Goal: Task Accomplishment & Management: Complete application form

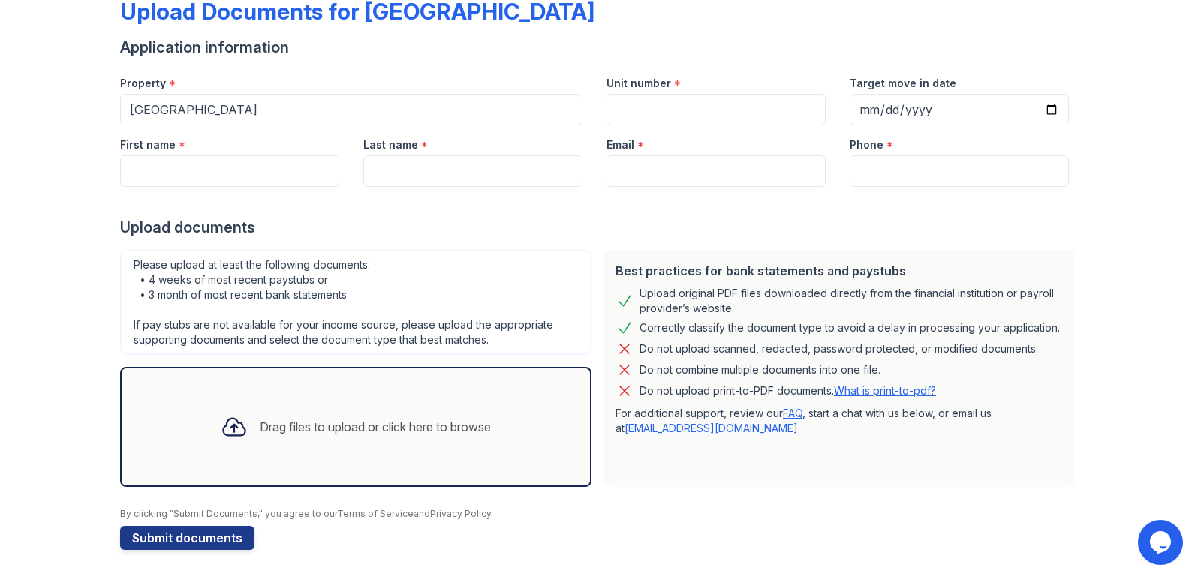
click at [260, 430] on div "Drag files to upload or click here to browse" at bounding box center [375, 427] width 231 height 18
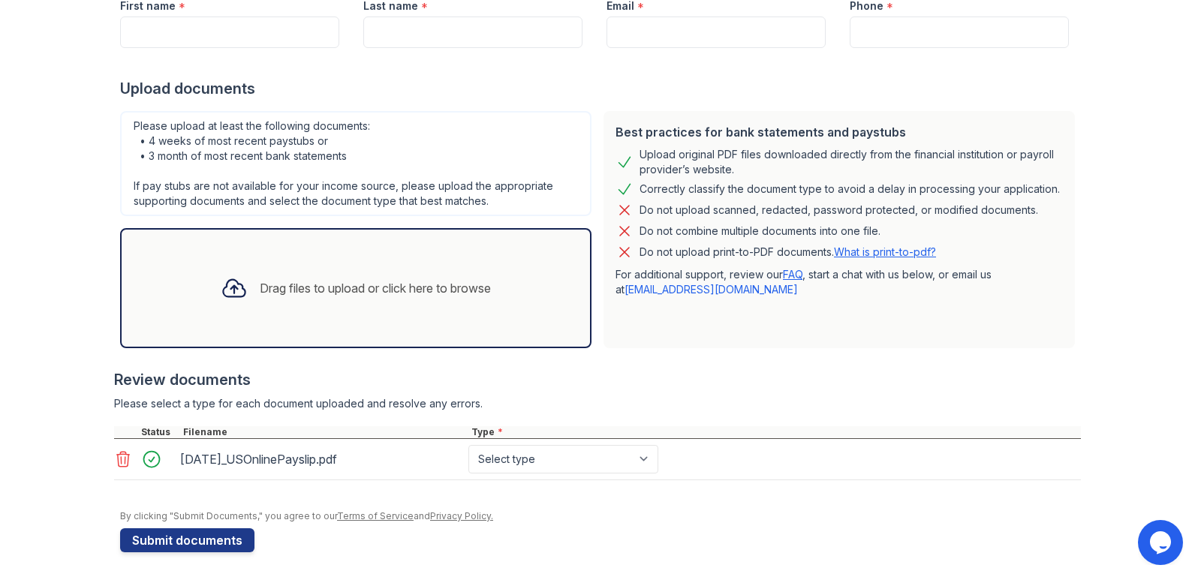
scroll to position [230, 0]
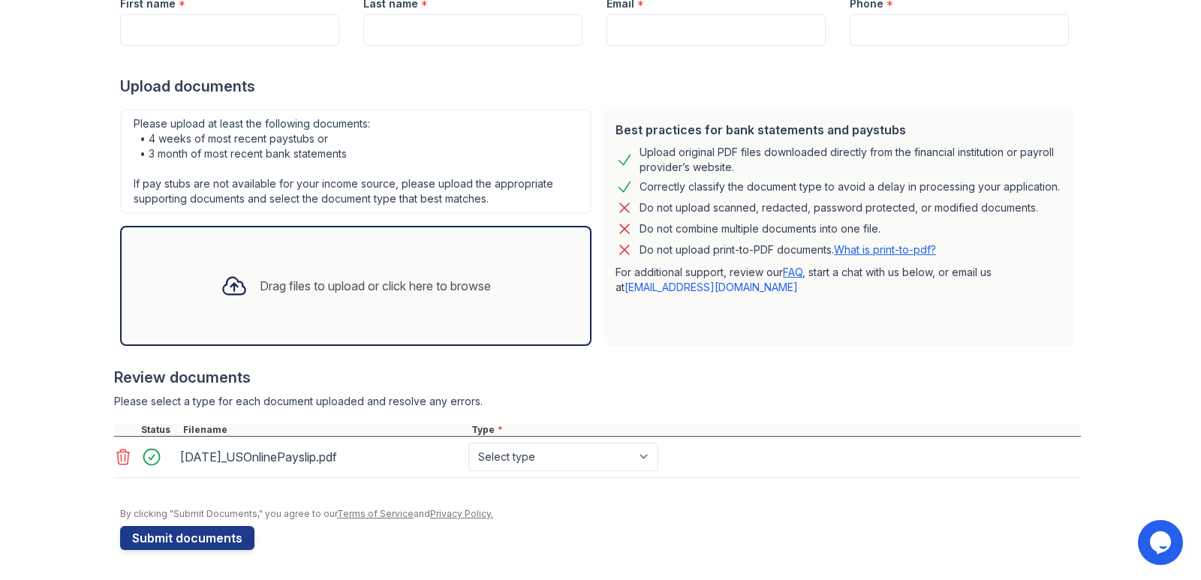
click at [282, 281] on div "Drag files to upload or click here to browse" at bounding box center [375, 286] width 231 height 18
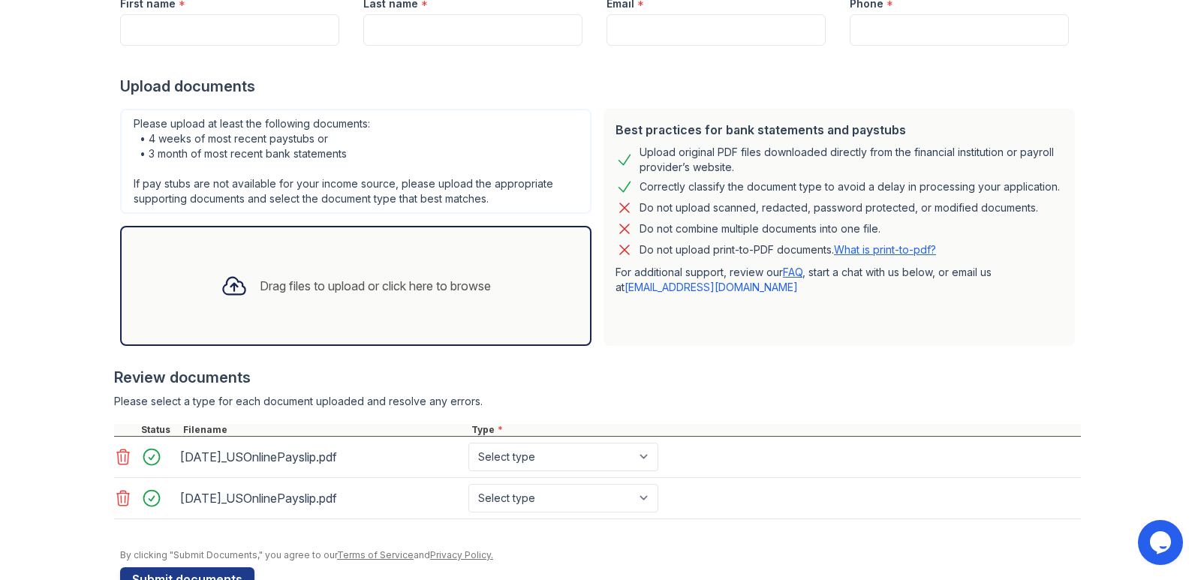
click at [311, 263] on div "Drag files to upload or click here to browse" at bounding box center [356, 285] width 294 height 51
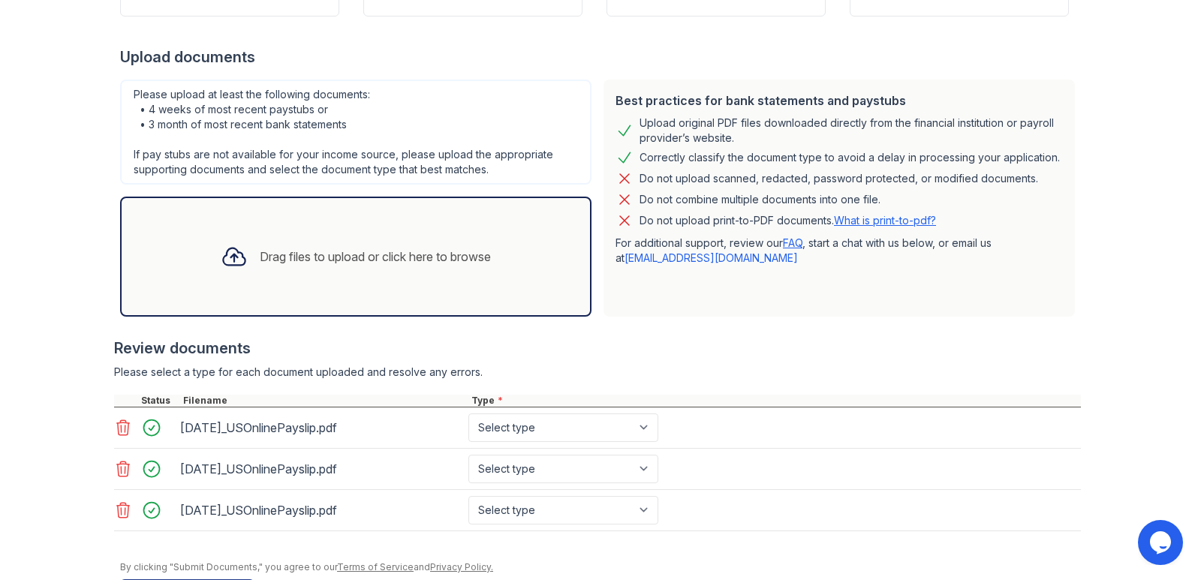
scroll to position [233, 0]
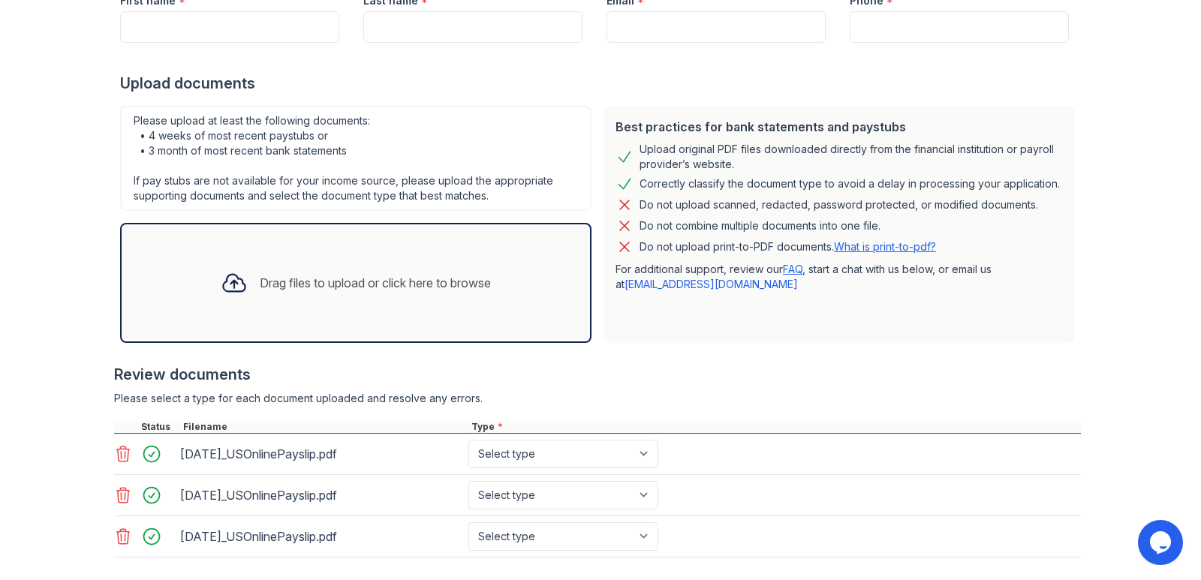
click at [422, 284] on div "Drag files to upload or click here to browse" at bounding box center [375, 283] width 231 height 18
click at [422, 292] on div "Drag files to upload or click here to browse" at bounding box center [356, 282] width 294 height 51
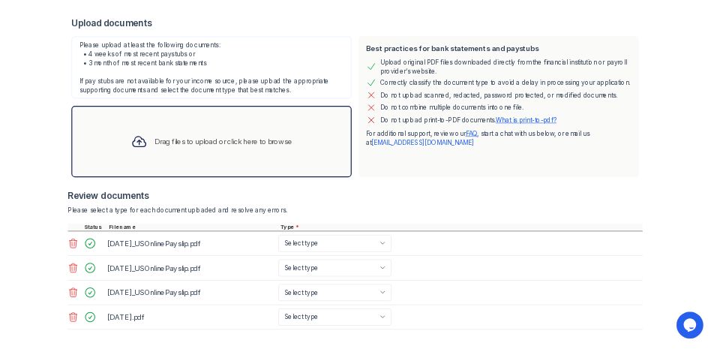
scroll to position [354, 0]
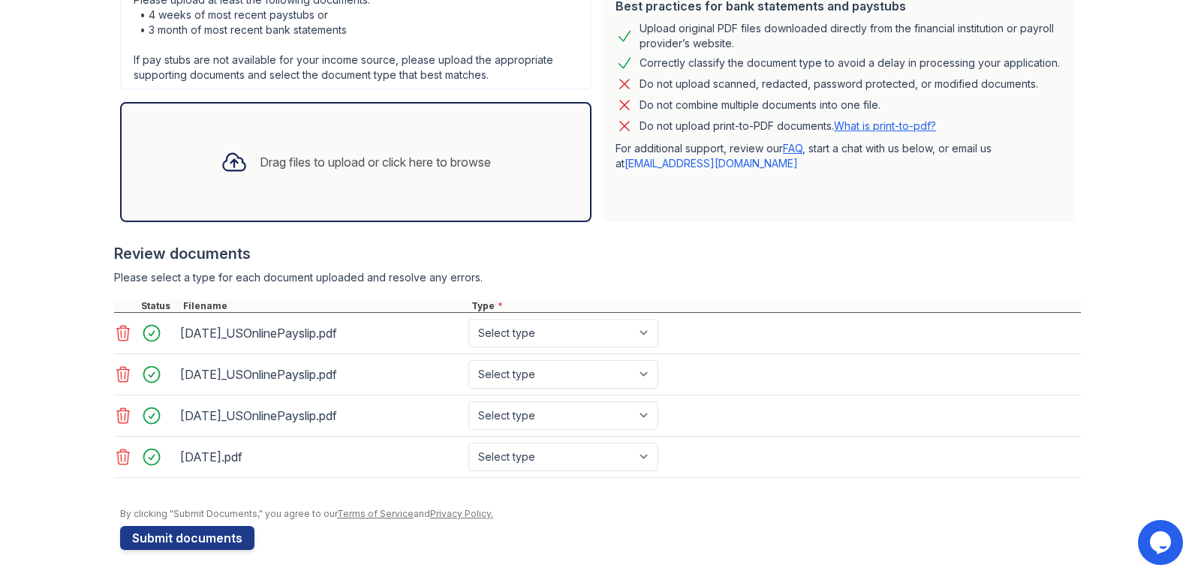
click at [394, 187] on div "Drag files to upload or click here to browse" at bounding box center [356, 162] width 294 height 51
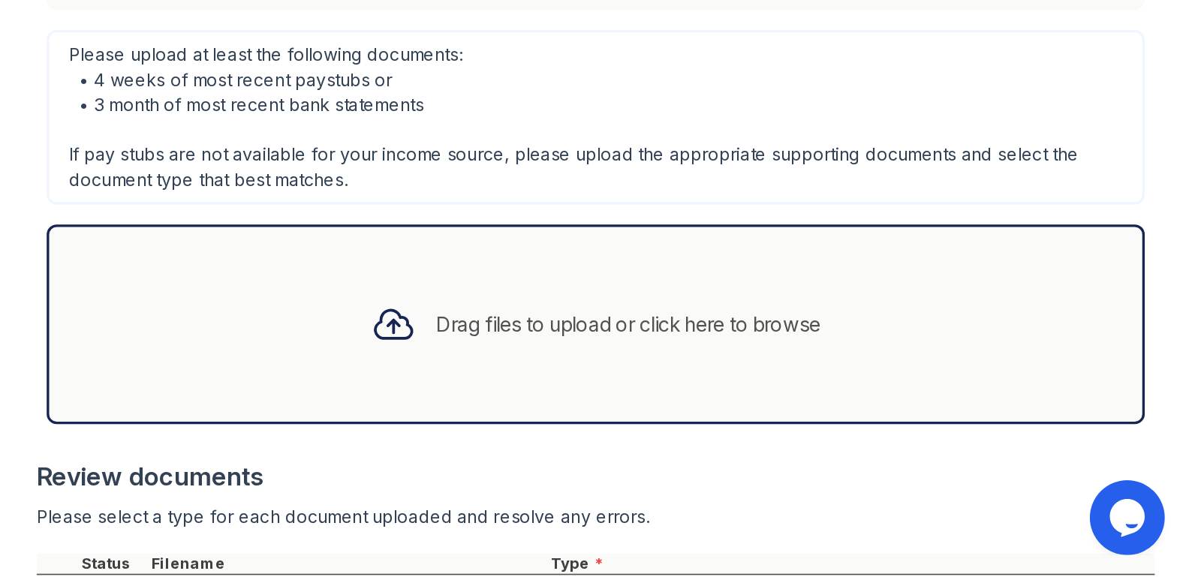
scroll to position [437, 0]
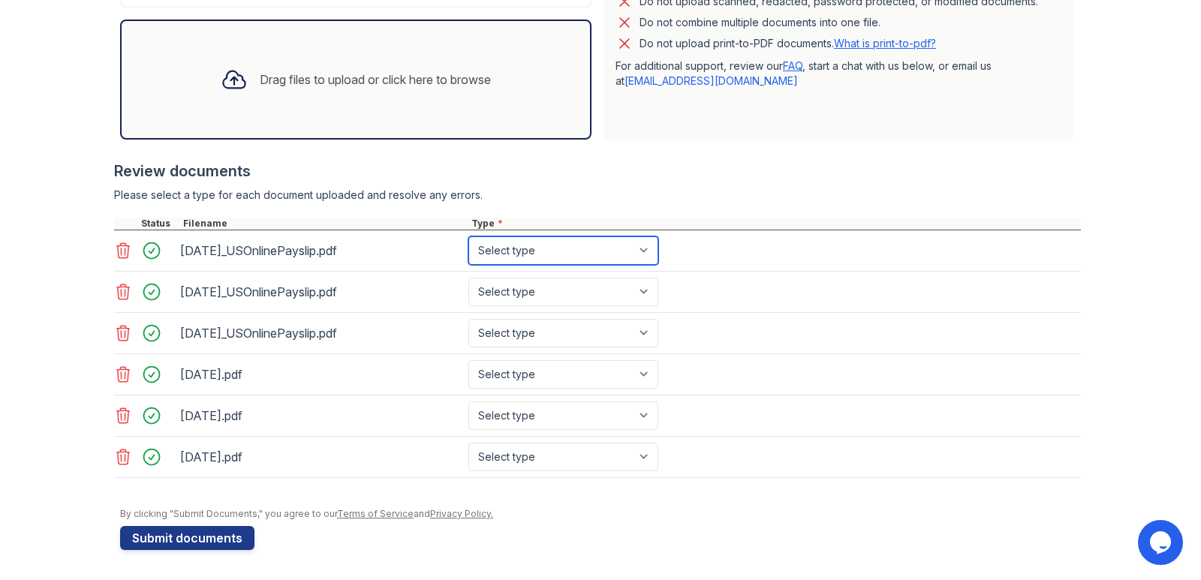
click at [648, 252] on select "Select type Paystub Bank Statement Offer Letter Tax Documents Benefit Award Let…" at bounding box center [563, 250] width 190 height 29
select select "paystub"
click at [468, 236] on select "Select type Paystub Bank Statement Offer Letter Tax Documents Benefit Award Let…" at bounding box center [563, 250] width 190 height 29
click at [643, 286] on select "Select type Paystub Bank Statement Offer Letter Tax Documents Benefit Award Let…" at bounding box center [563, 292] width 190 height 29
select select "paystub"
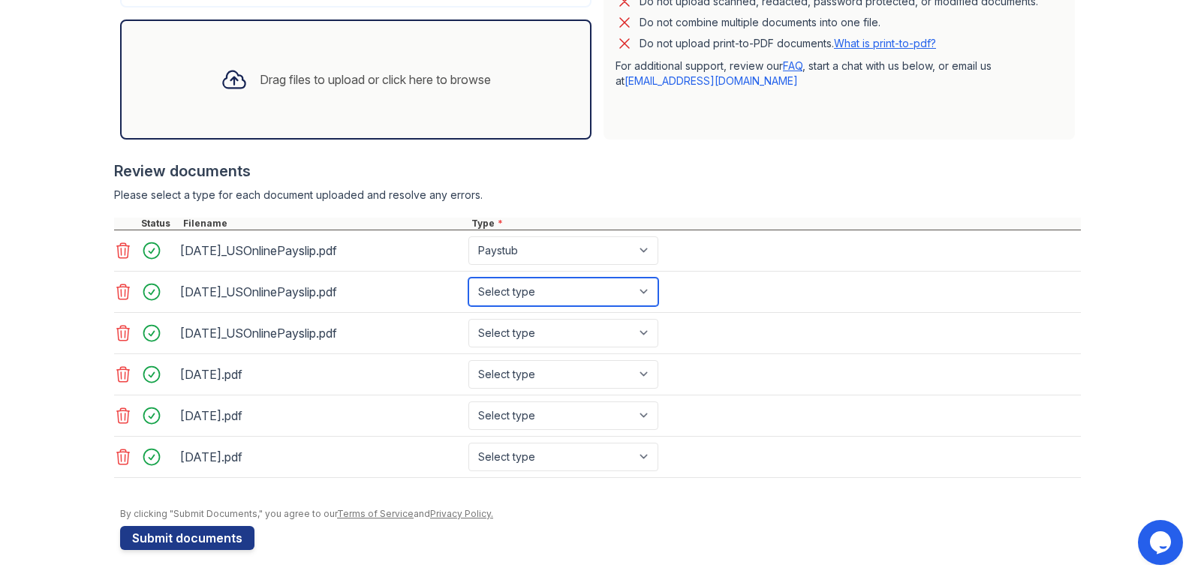
click at [468, 278] on select "Select type Paystub Bank Statement Offer Letter Tax Documents Benefit Award Let…" at bounding box center [563, 292] width 190 height 29
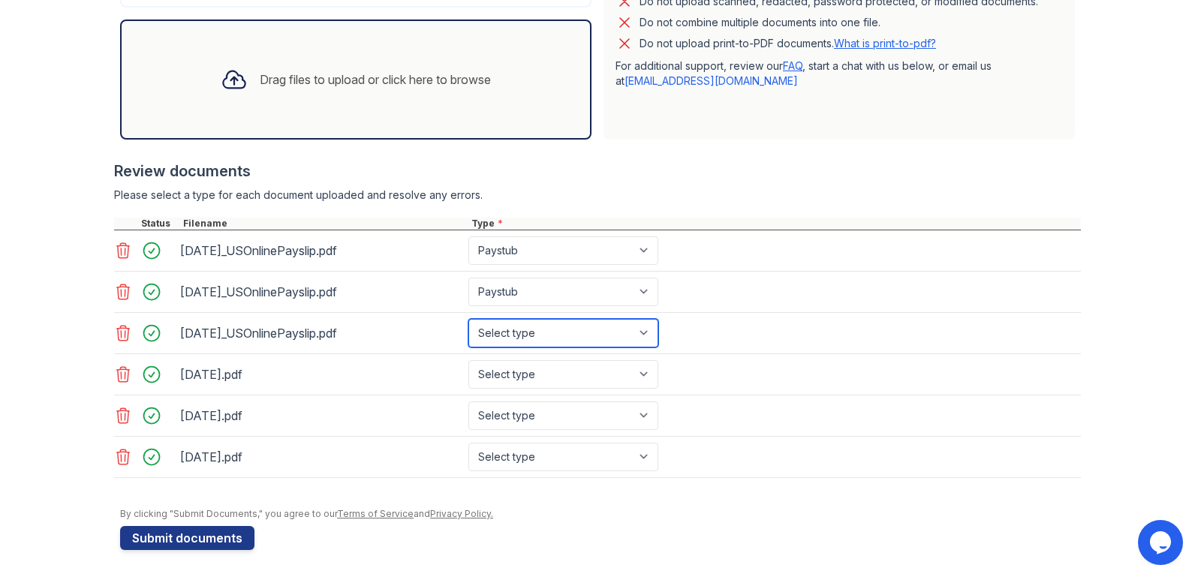
click at [639, 329] on select "Select type Paystub Bank Statement Offer Letter Tax Documents Benefit Award Let…" at bounding box center [563, 333] width 190 height 29
select select "paystub"
click at [468, 319] on select "Select type Paystub Bank Statement Offer Letter Tax Documents Benefit Award Let…" at bounding box center [563, 333] width 190 height 29
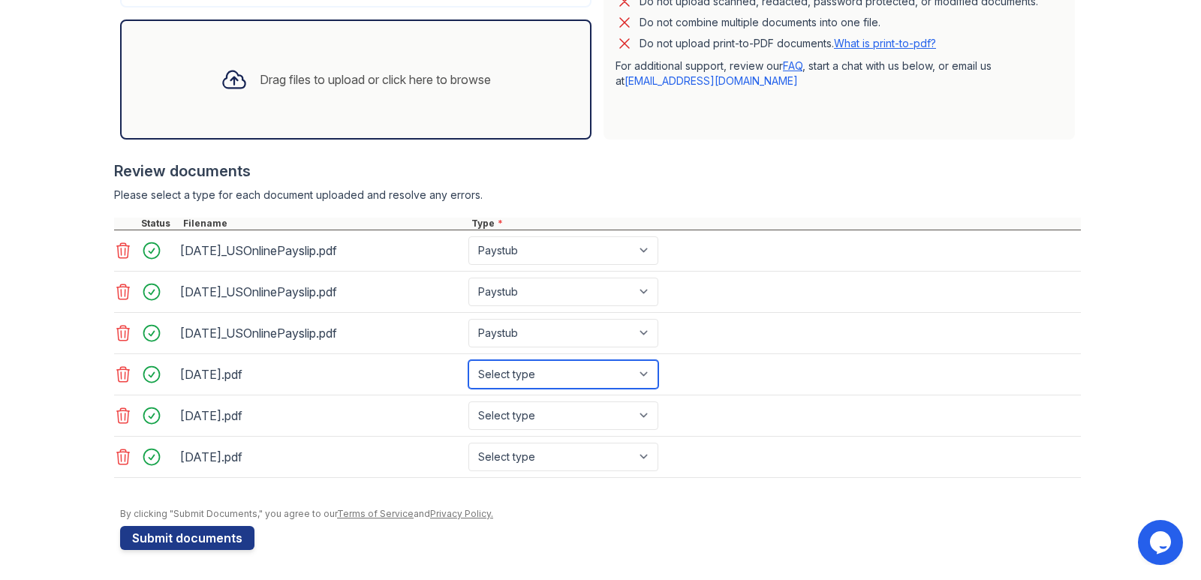
click at [645, 380] on select "Select type Paystub Bank Statement Offer Letter Tax Documents Benefit Award Let…" at bounding box center [563, 374] width 190 height 29
select select "bank_statement"
click at [468, 360] on select "Select type Paystub Bank Statement Offer Letter Tax Documents Benefit Award Let…" at bounding box center [563, 374] width 190 height 29
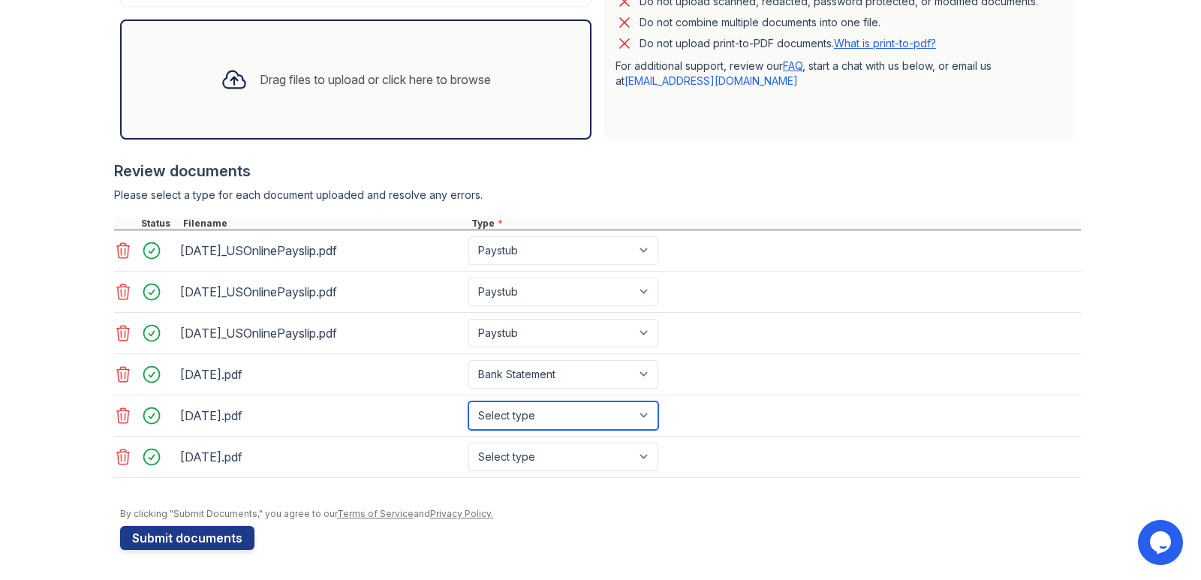
click at [638, 407] on select "Select type Paystub Bank Statement Offer Letter Tax Documents Benefit Award Let…" at bounding box center [563, 415] width 190 height 29
select select "bank_statement"
click at [468, 401] on select "Select type Paystub Bank Statement Offer Letter Tax Documents Benefit Award Let…" at bounding box center [563, 415] width 190 height 29
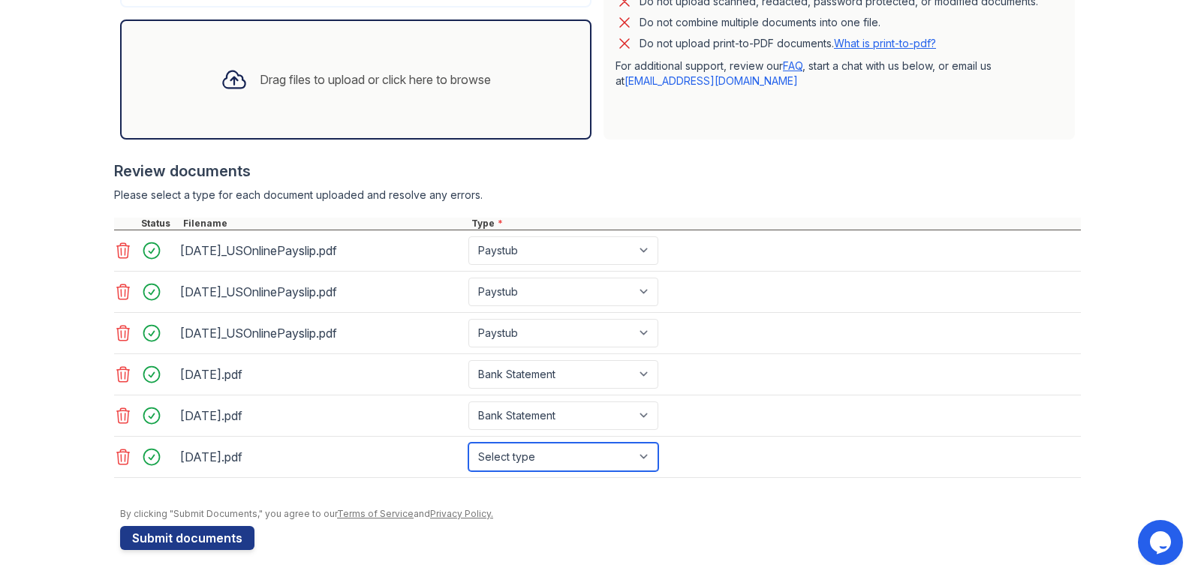
click at [644, 450] on select "Select type Paystub Bank Statement Offer Letter Tax Documents Benefit Award Let…" at bounding box center [563, 457] width 190 height 29
select select "bank_statement"
click at [468, 443] on select "Select type Paystub Bank Statement Offer Letter Tax Documents Benefit Award Let…" at bounding box center [563, 457] width 190 height 29
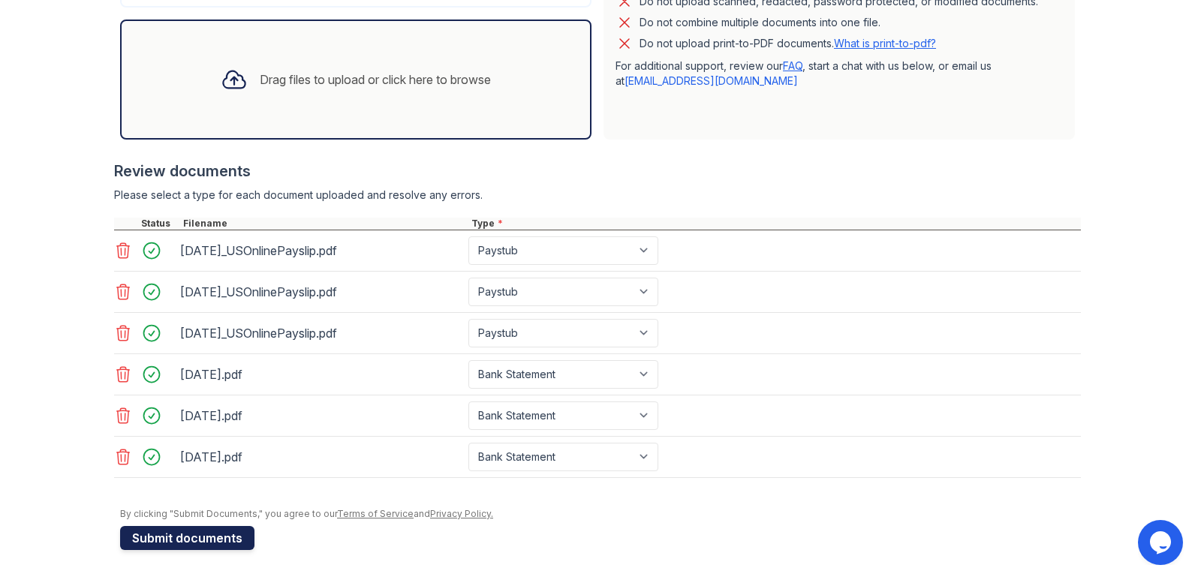
click at [205, 539] on button "Submit documents" at bounding box center [187, 538] width 134 height 24
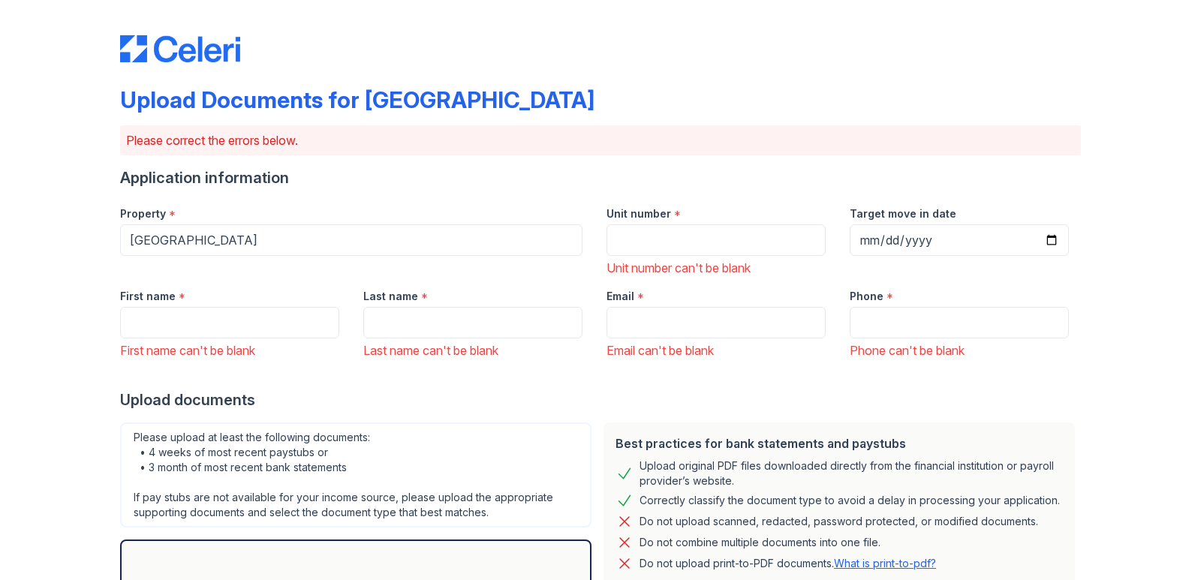
scroll to position [0, 0]
click at [1048, 236] on input "Target move in date" at bounding box center [958, 241] width 219 height 32
click at [642, 234] on input "Unit number" at bounding box center [715, 241] width 219 height 32
paste input "22-204"
type input "22-204"
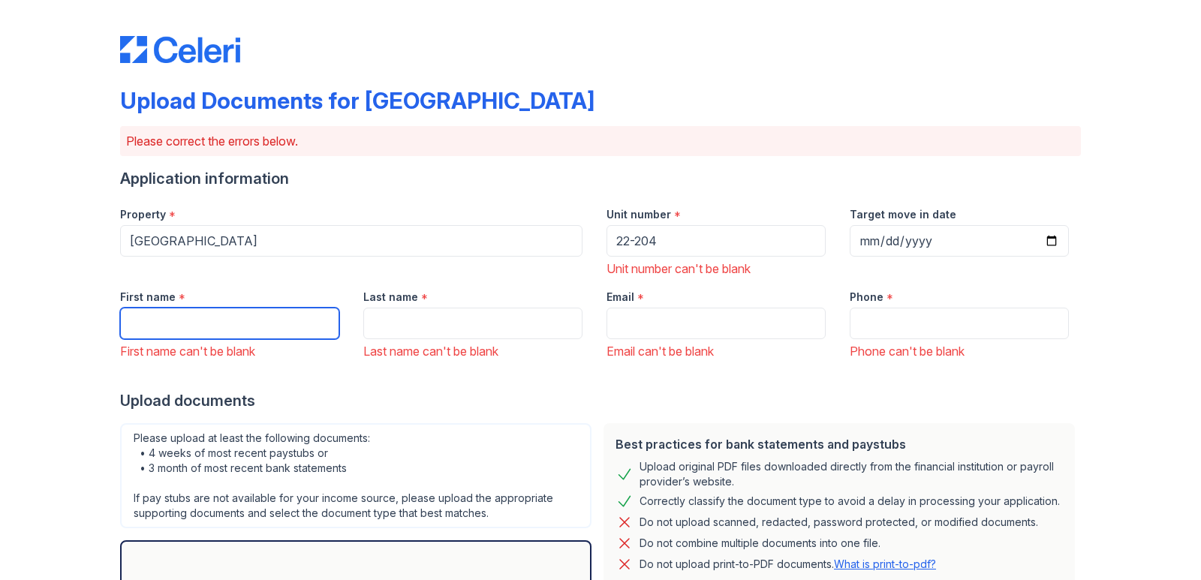
click at [215, 326] on input "First name" at bounding box center [229, 324] width 219 height 32
type input "CARLTON"
type input "[PERSON_NAME]"
type input "[EMAIL_ADDRESS][DOMAIN_NAME]"
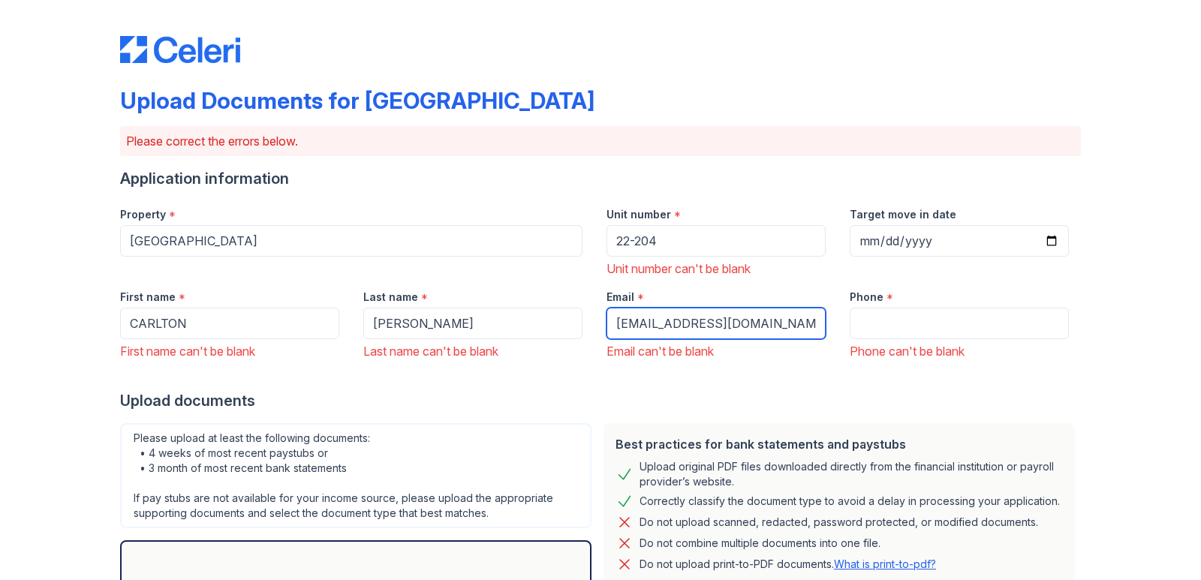
type input "5712898010"
drag, startPoint x: 615, startPoint y: 326, endPoint x: 963, endPoint y: 294, distance: 348.8
click at [963, 294] on div "First name * [PERSON_NAME] First name can't be blank Last name * [PERSON_NAME] …" at bounding box center [594, 319] width 972 height 83
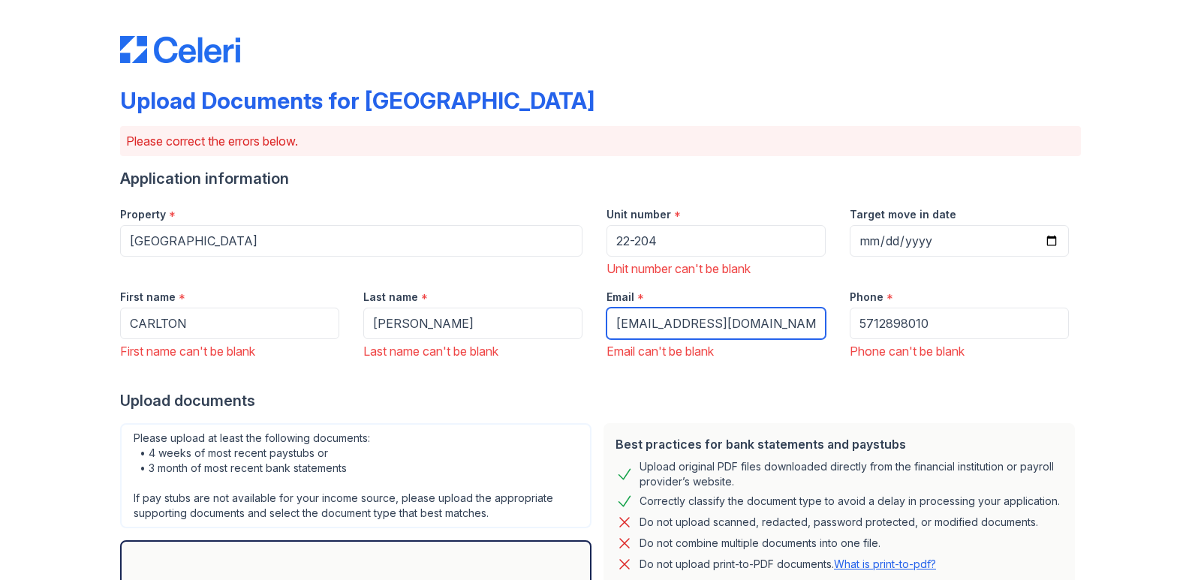
type input "[EMAIL_ADDRESS][DOMAIN_NAME]"
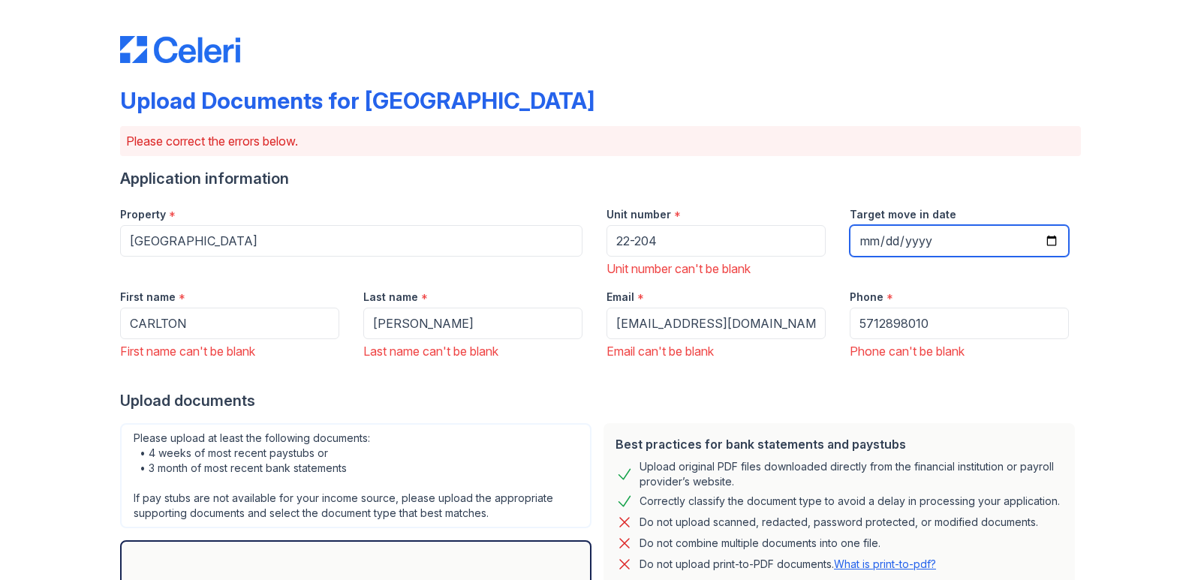
click at [1042, 239] on input "Target move in date" at bounding box center [958, 241] width 219 height 32
click at [1051, 236] on input "Target move in date" at bounding box center [958, 241] width 219 height 32
type input "[DATE]"
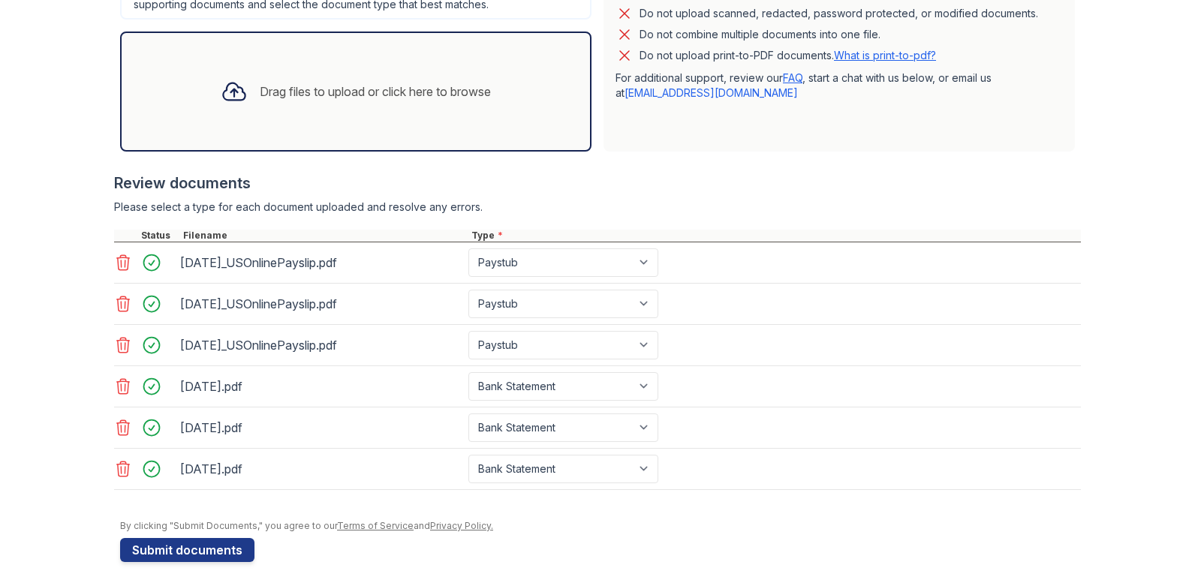
scroll to position [521, 0]
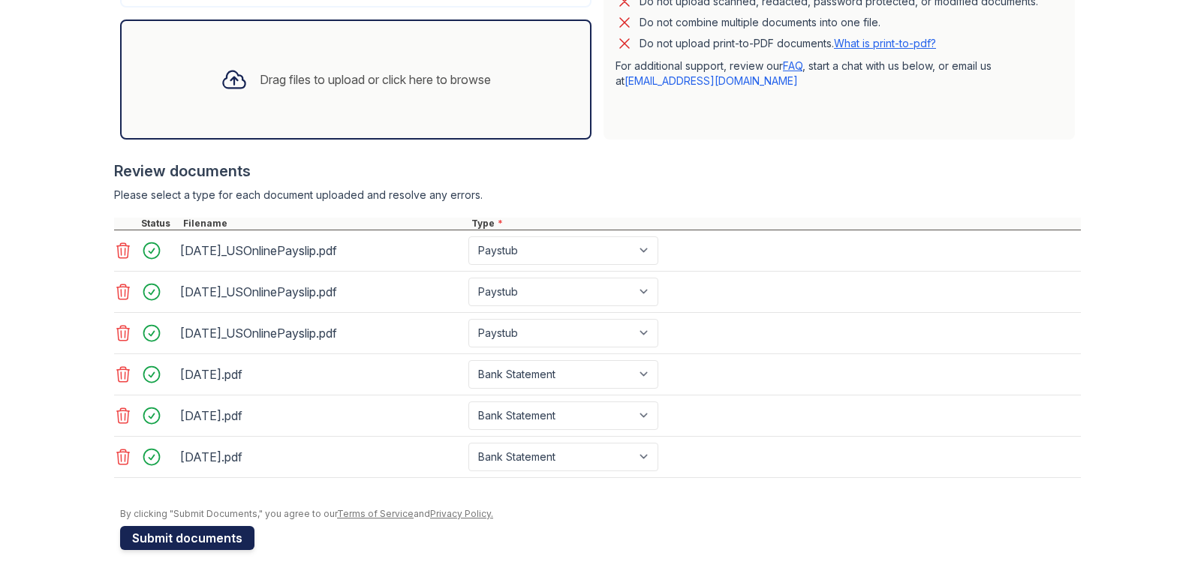
click at [180, 542] on button "Submit documents" at bounding box center [187, 538] width 134 height 24
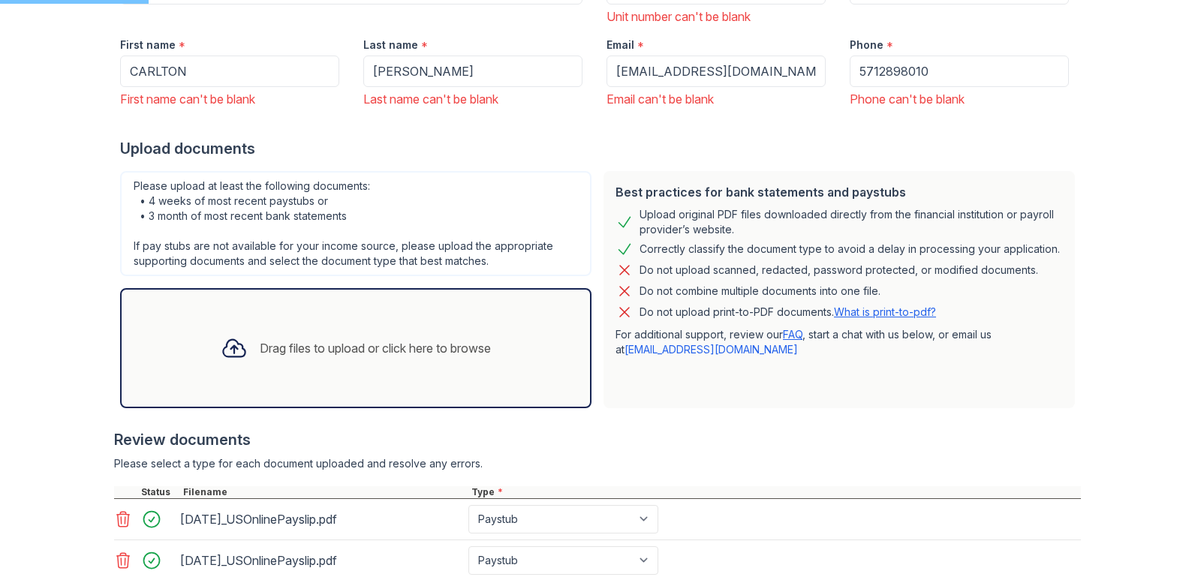
scroll to position [221, 0]
